Goal: Check status: Check status

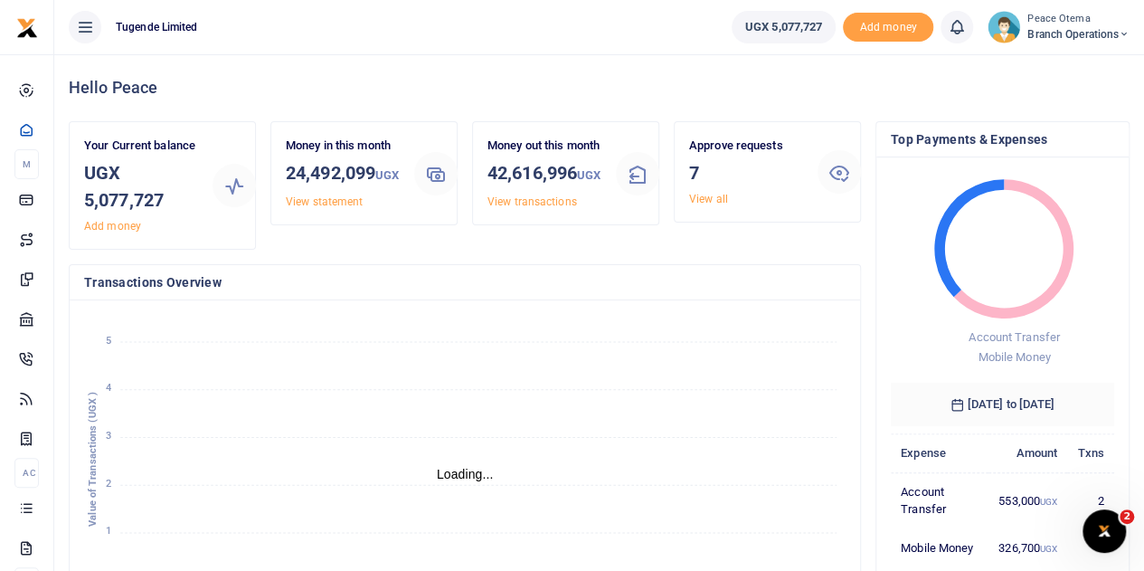
scroll to position [14, 14]
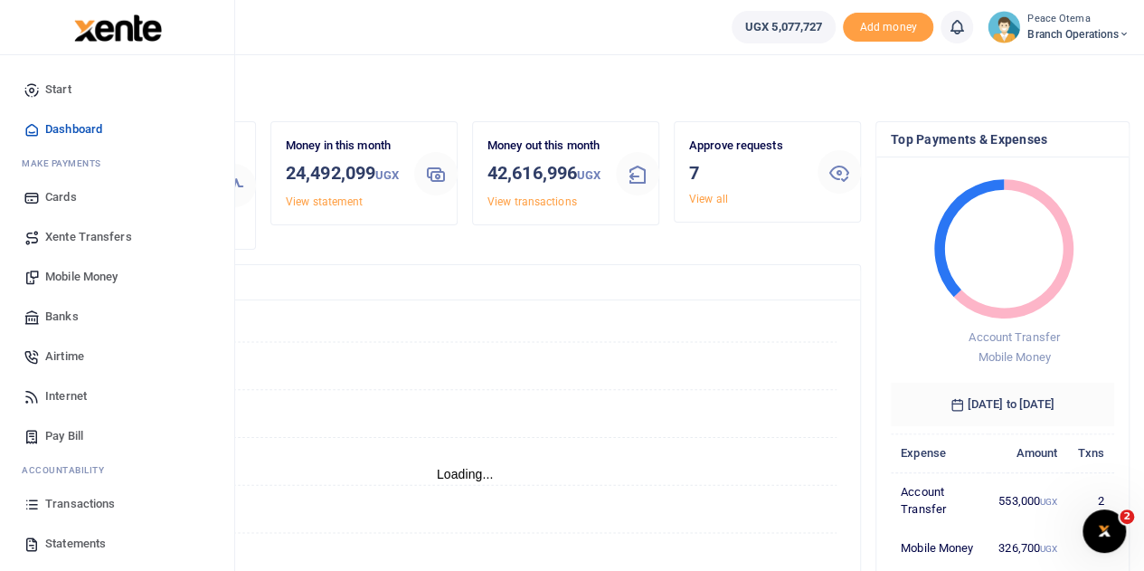
click at [74, 506] on span "Transactions" at bounding box center [80, 504] width 70 height 18
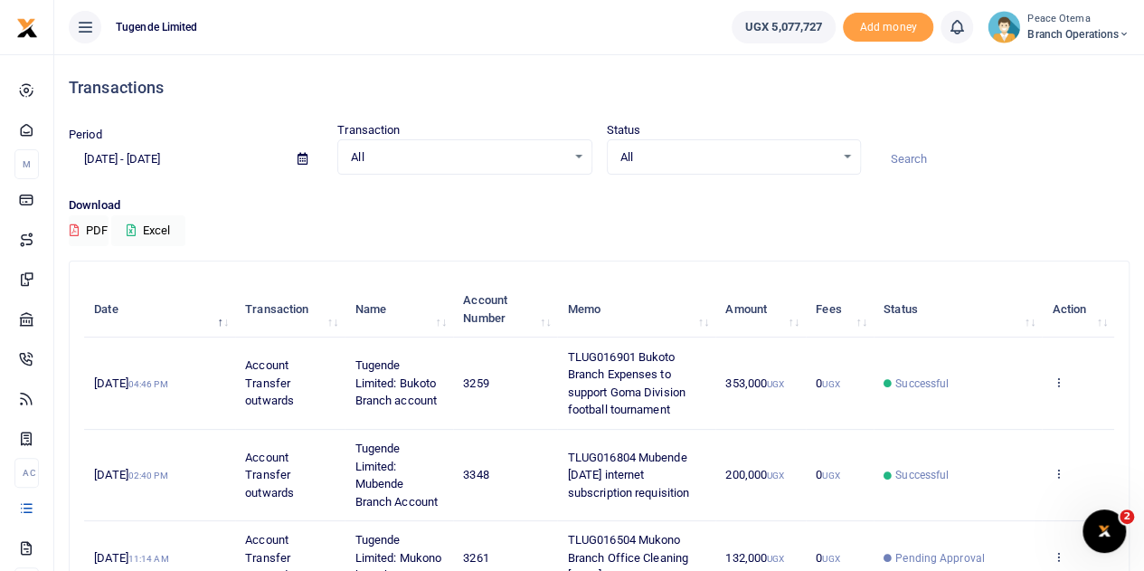
click at [913, 155] on input at bounding box center [1002, 159] width 254 height 31
paste input "TLUG-016468"
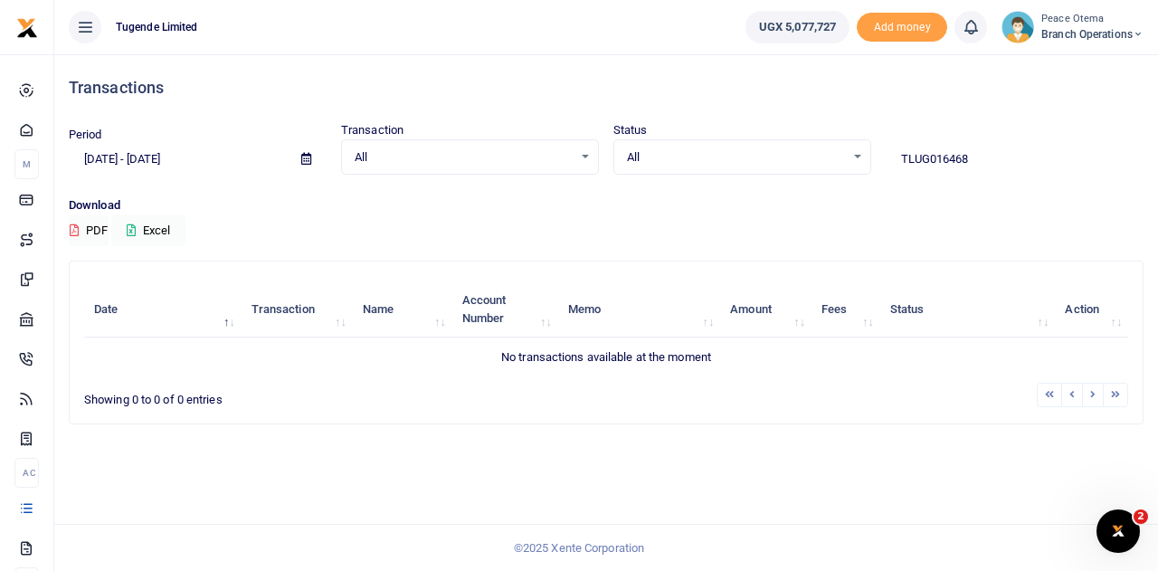
click at [973, 153] on input "TLUG016468" at bounding box center [1014, 159] width 258 height 31
type input "TLUG016468"
